Goal: Task Accomplishment & Management: Manage account settings

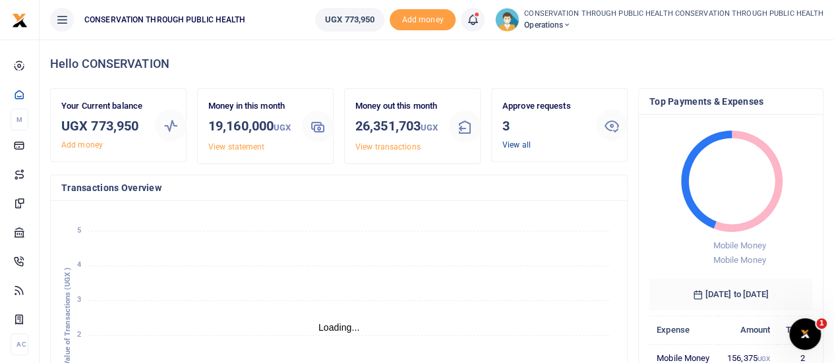
click at [511, 144] on link "View all" at bounding box center [517, 144] width 28 height 9
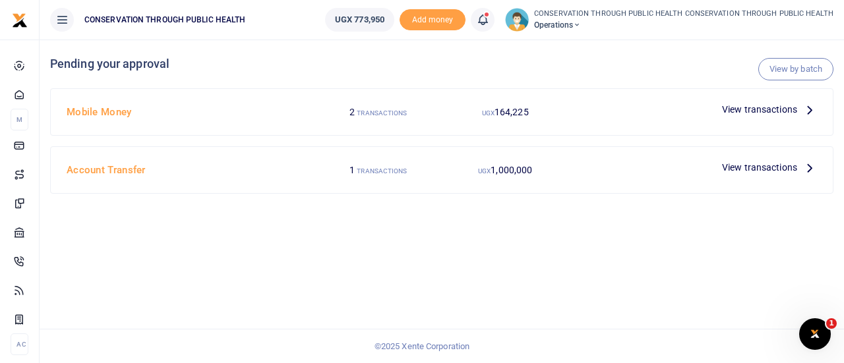
click at [806, 109] on icon at bounding box center [810, 109] width 15 height 15
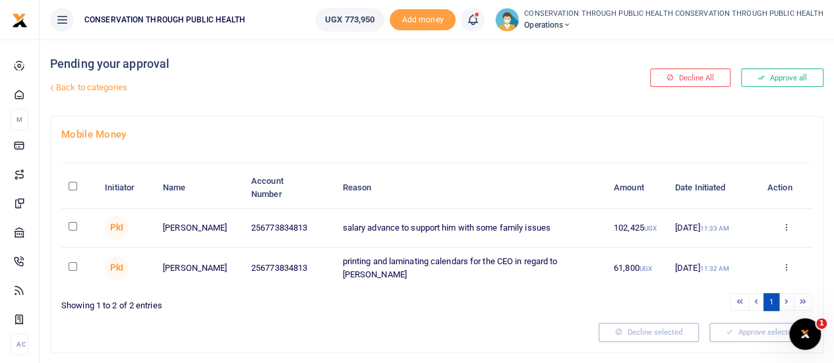
click at [75, 229] on input "checkbox" at bounding box center [73, 226] width 9 height 9
checkbox input "true"
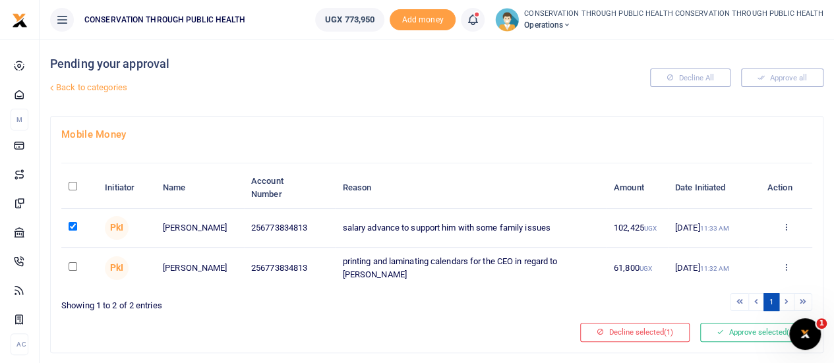
click at [73, 266] on input "checkbox" at bounding box center [73, 267] width 9 height 9
checkbox input "true"
click at [753, 333] on button "Approve selected (2)" at bounding box center [757, 332] width 112 height 18
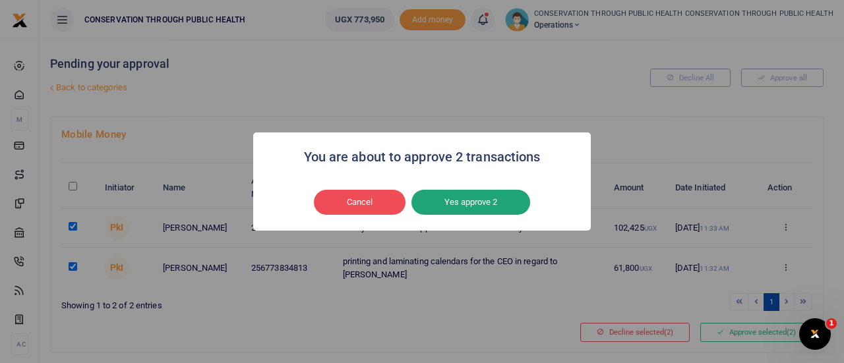
click at [503, 206] on button "Yes approve 2" at bounding box center [471, 202] width 119 height 25
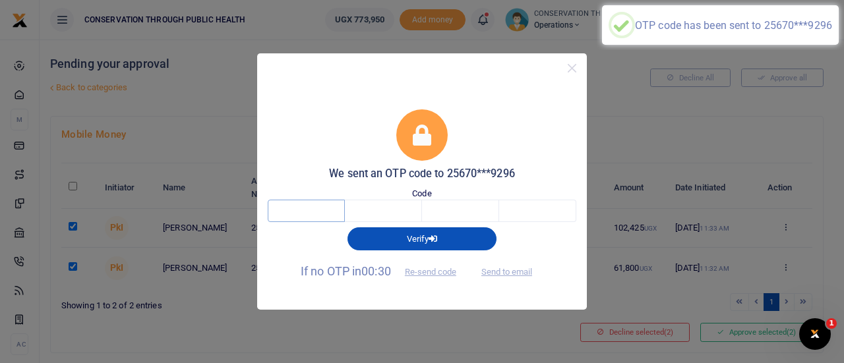
click at [307, 214] on input "text" at bounding box center [306, 211] width 77 height 22
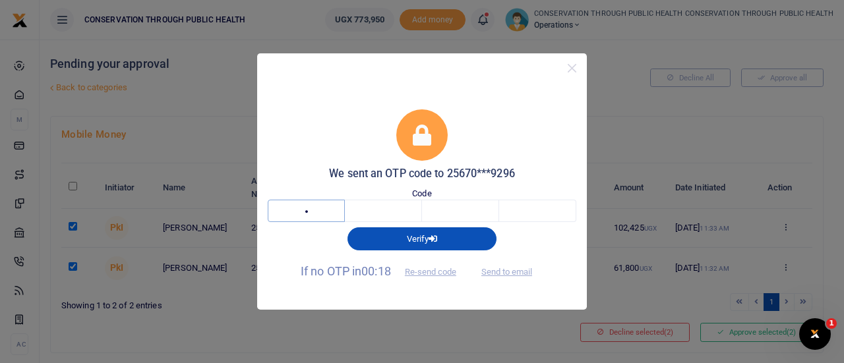
type input "5"
type input "2"
